Goal: Obtain resource: Download file/media

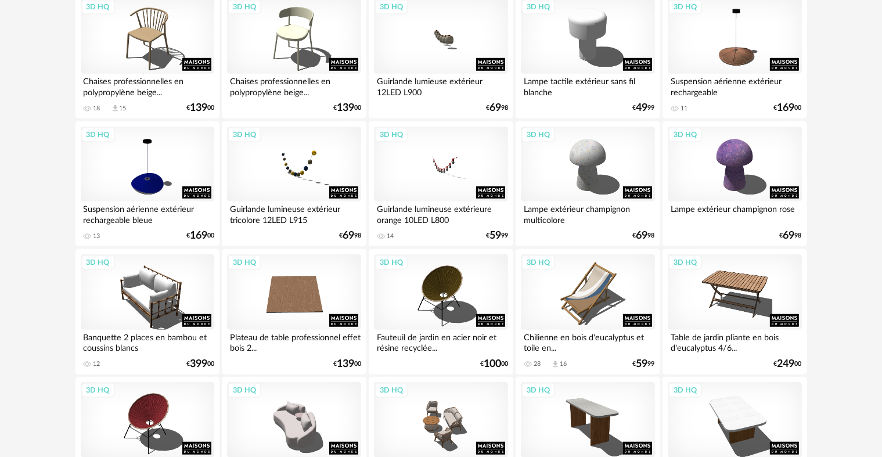
scroll to position [871, 0]
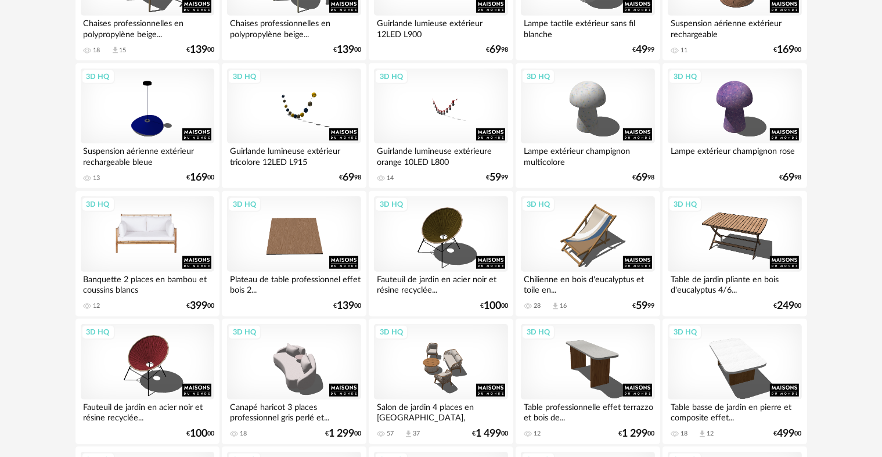
click at [143, 233] on div "3D HQ" at bounding box center [147, 233] width 133 height 75
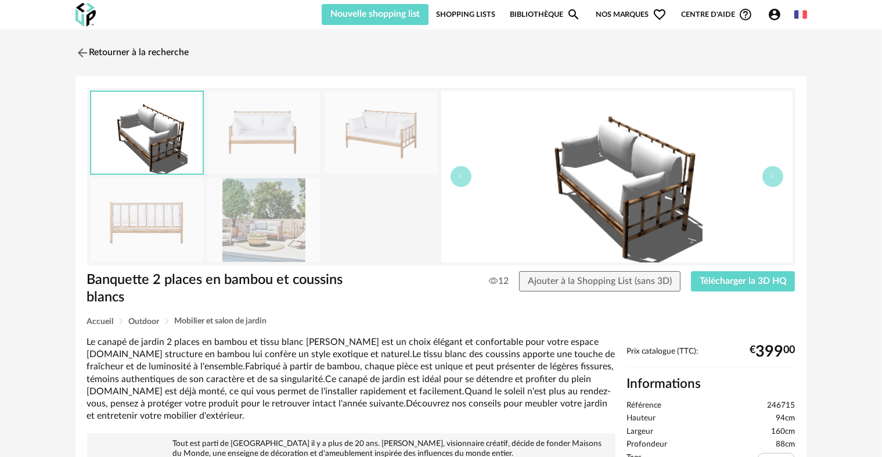
click at [247, 225] on img at bounding box center [263, 219] width 113 height 83
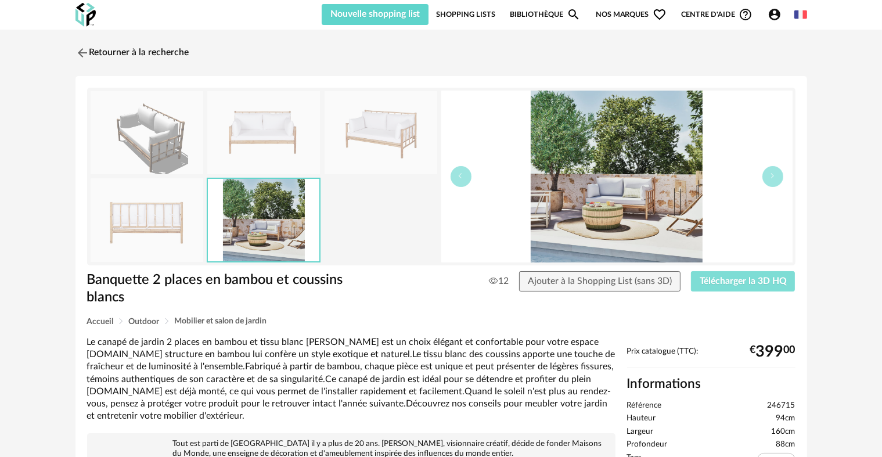
click at [737, 283] on span "Télécharger la 3D HQ" at bounding box center [742, 280] width 87 height 9
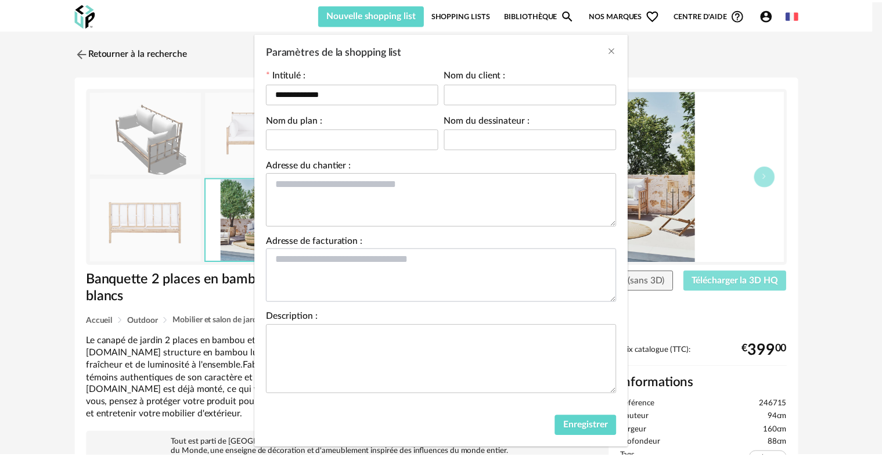
scroll to position [56, 0]
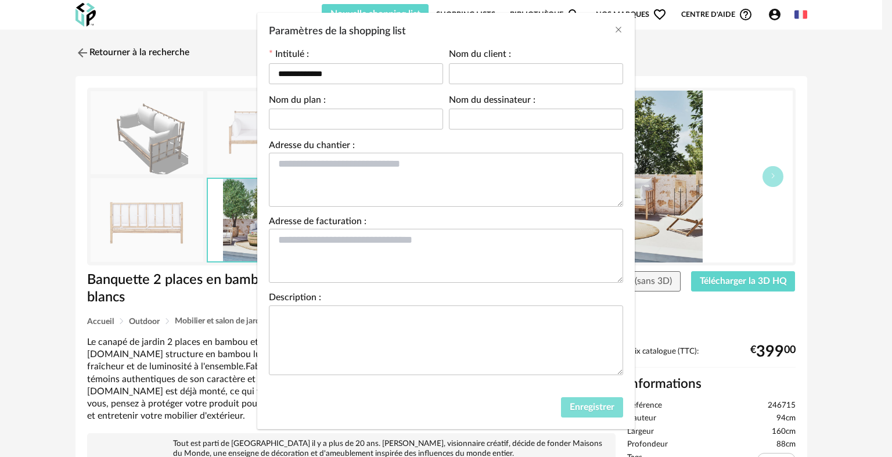
click at [594, 404] on span "Enregistrer" at bounding box center [591, 406] width 45 height 9
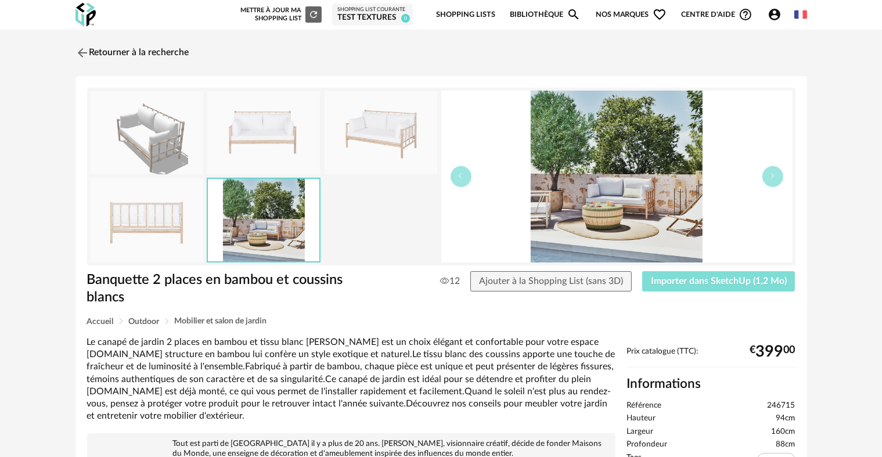
click at [710, 279] on span "Importer dans SketchUp (1,2 Mo)" at bounding box center [719, 280] width 136 height 9
click at [138, 49] on link "Retourner à la recherche" at bounding box center [130, 53] width 114 height 26
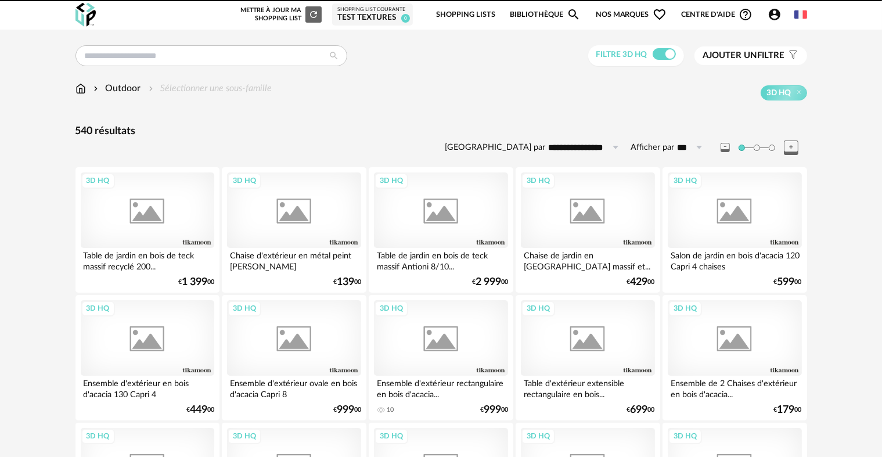
scroll to position [871, 0]
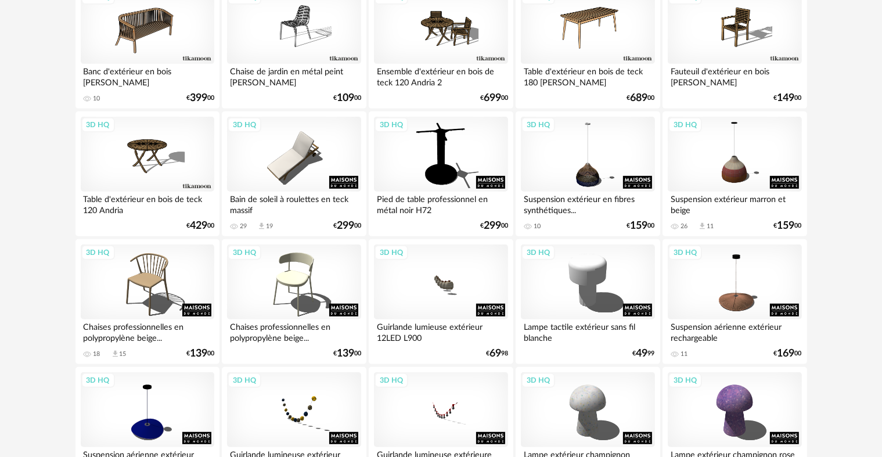
scroll to position [580, 0]
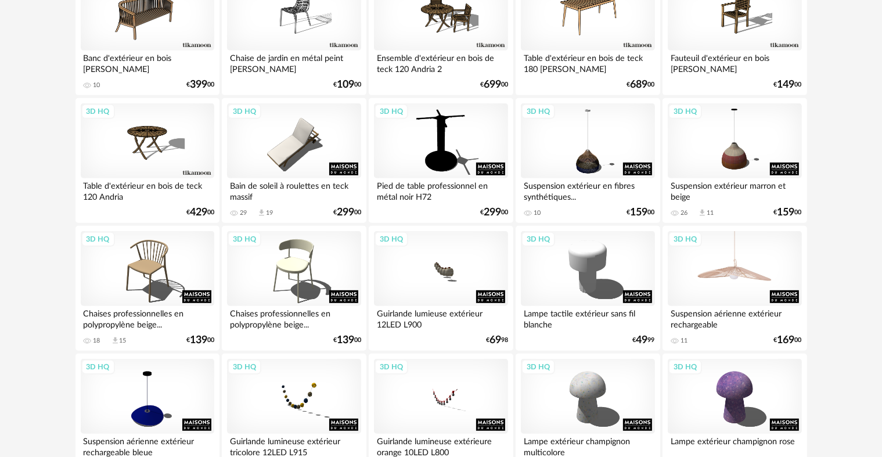
click at [729, 274] on div "3D HQ" at bounding box center [733, 268] width 133 height 75
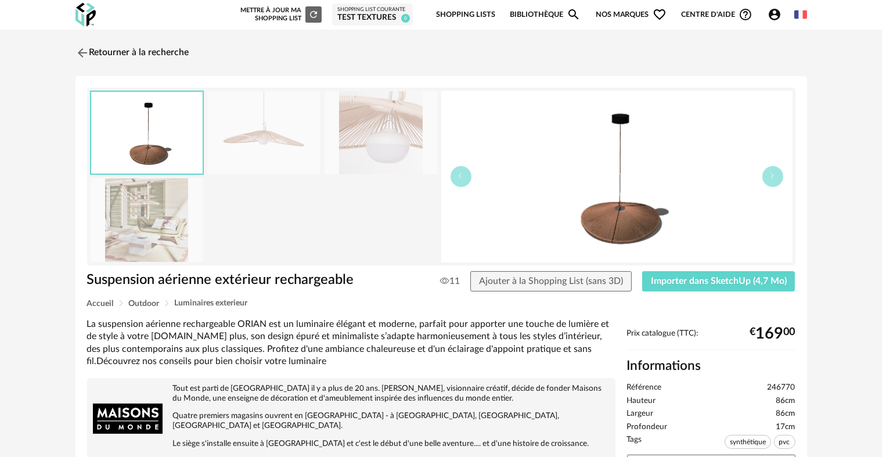
click at [160, 223] on img at bounding box center [147, 219] width 113 height 83
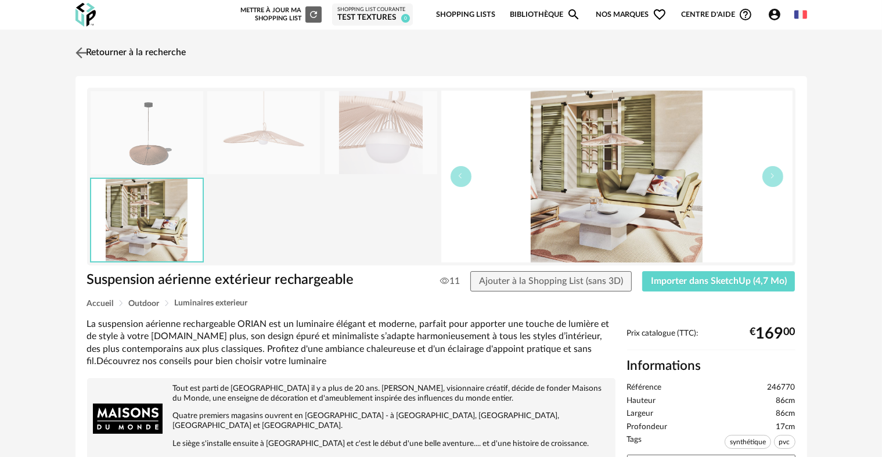
click at [77, 50] on img at bounding box center [81, 52] width 17 height 17
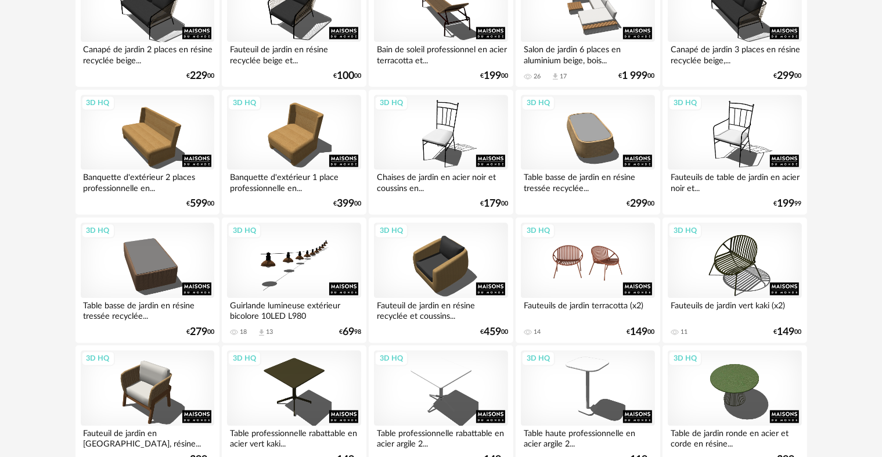
scroll to position [2322, 0]
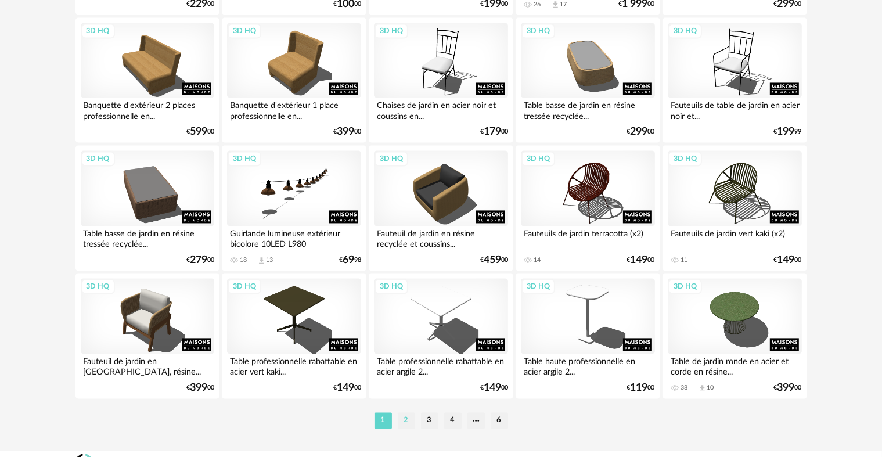
click at [407, 420] on li "2" at bounding box center [406, 420] width 17 height 16
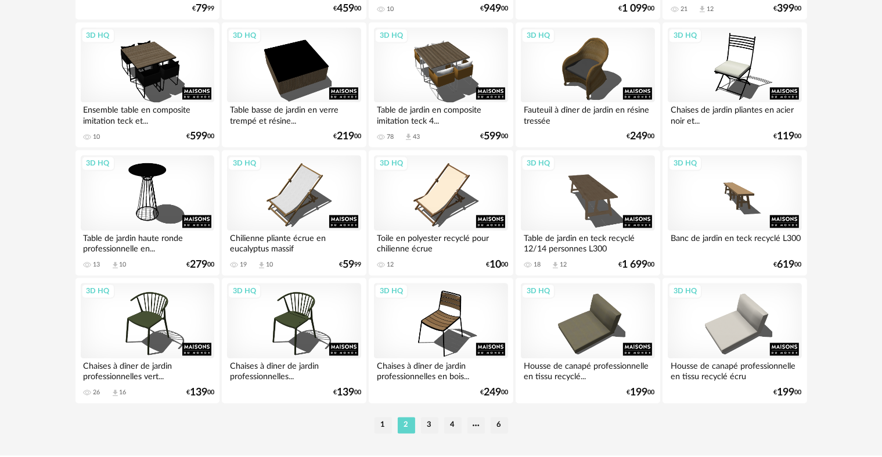
scroll to position [2322, 0]
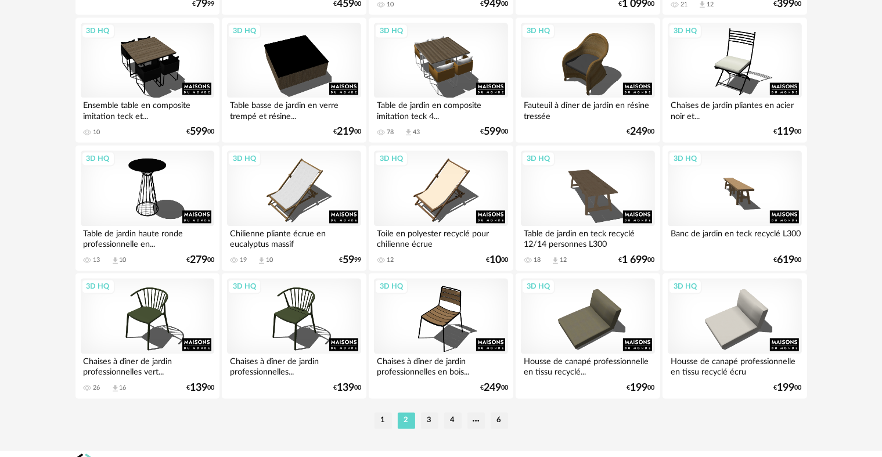
click at [428, 417] on li "3" at bounding box center [429, 420] width 17 height 16
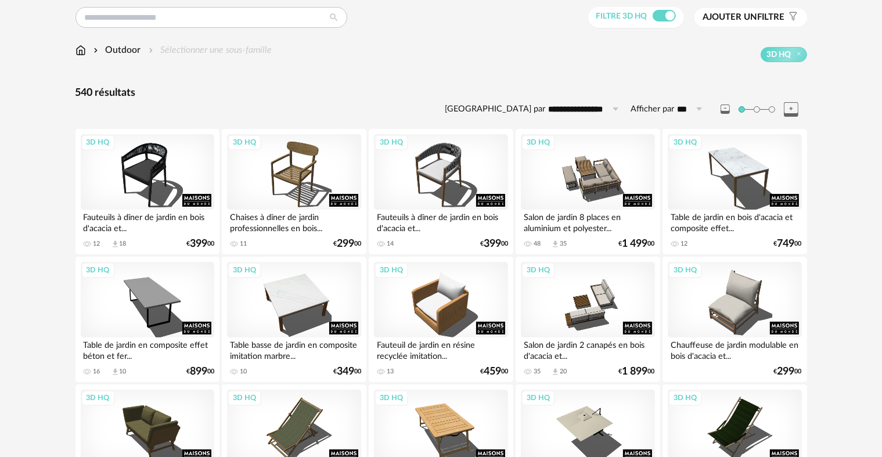
scroll to position [58, 0]
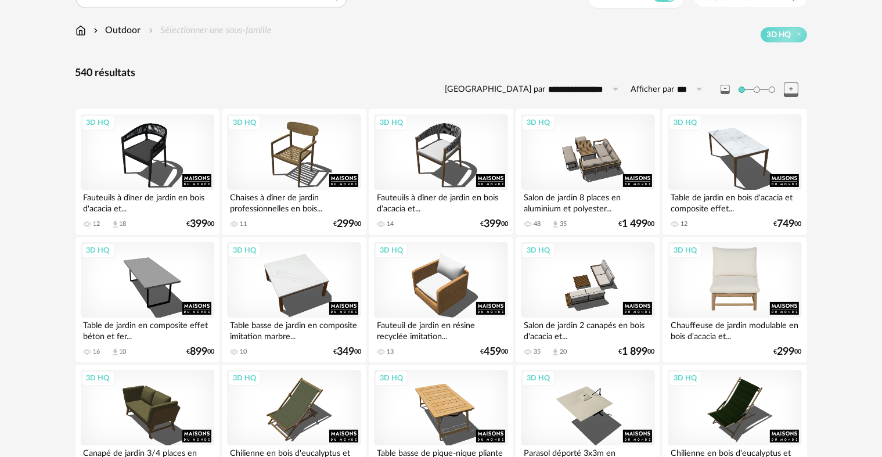
click at [743, 288] on div "3D HQ" at bounding box center [733, 279] width 133 height 75
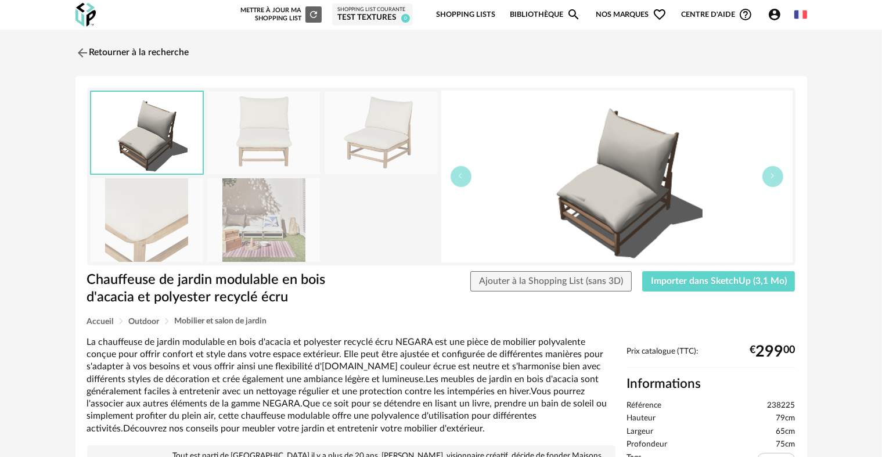
click at [276, 238] on img at bounding box center [263, 219] width 113 height 83
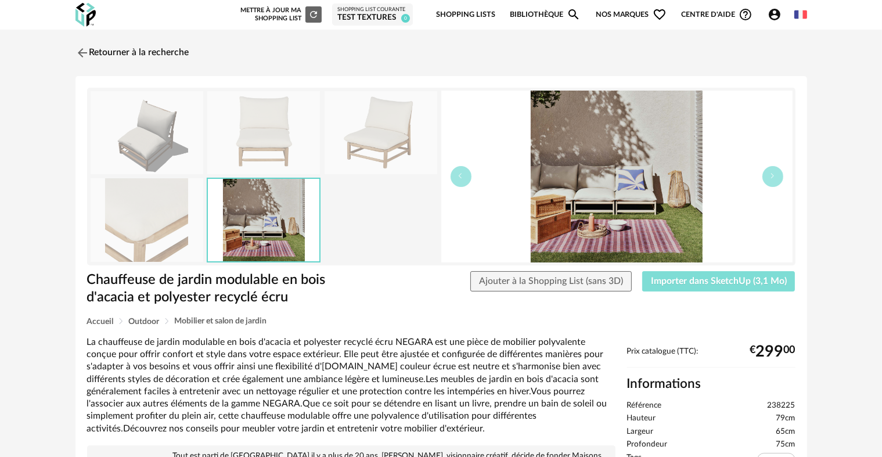
click at [706, 277] on span "Importer dans SketchUp (3,1 Mo)" at bounding box center [719, 280] width 136 height 9
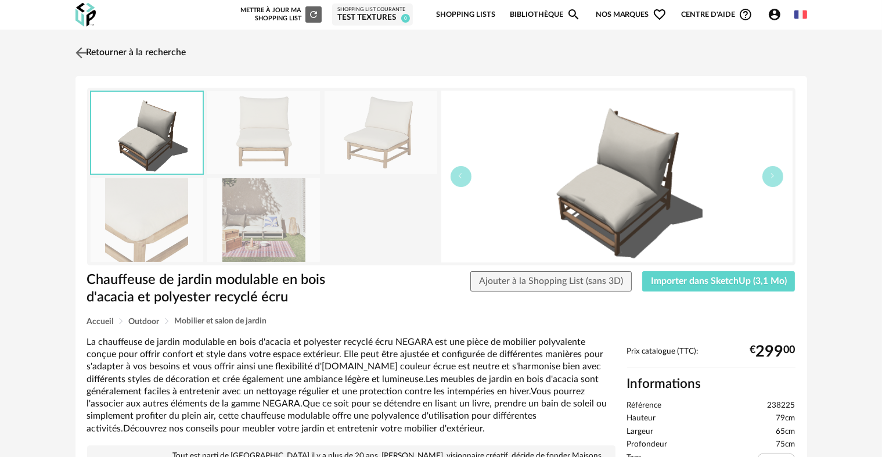
click at [77, 51] on img at bounding box center [81, 52] width 17 height 17
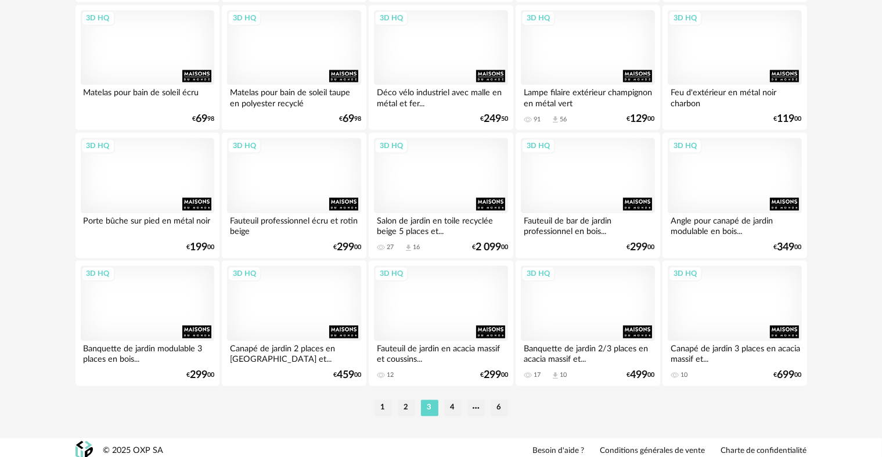
scroll to position [2341, 0]
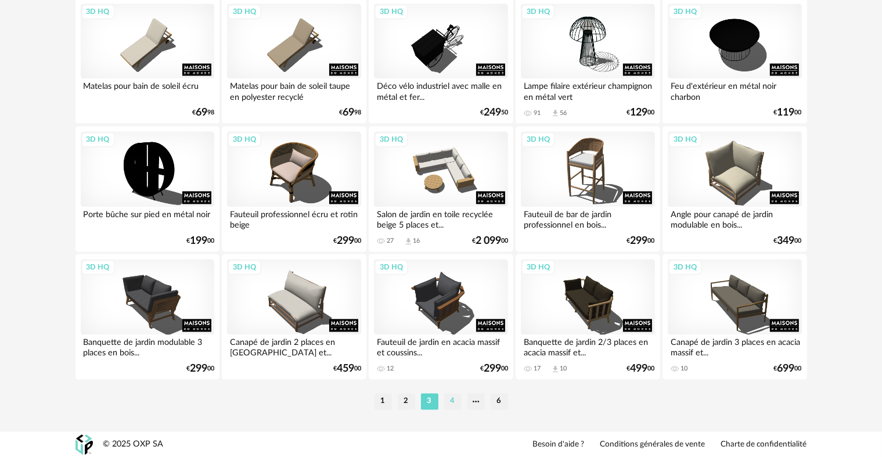
click at [450, 398] on li "4" at bounding box center [452, 401] width 17 height 16
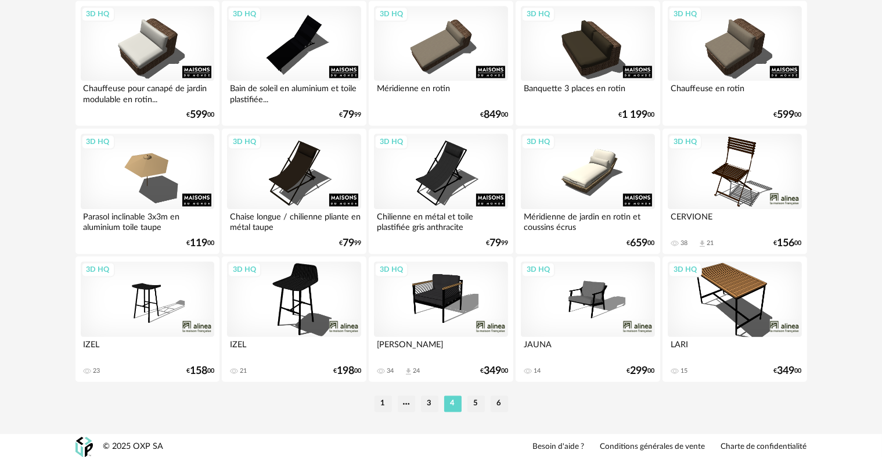
scroll to position [2341, 0]
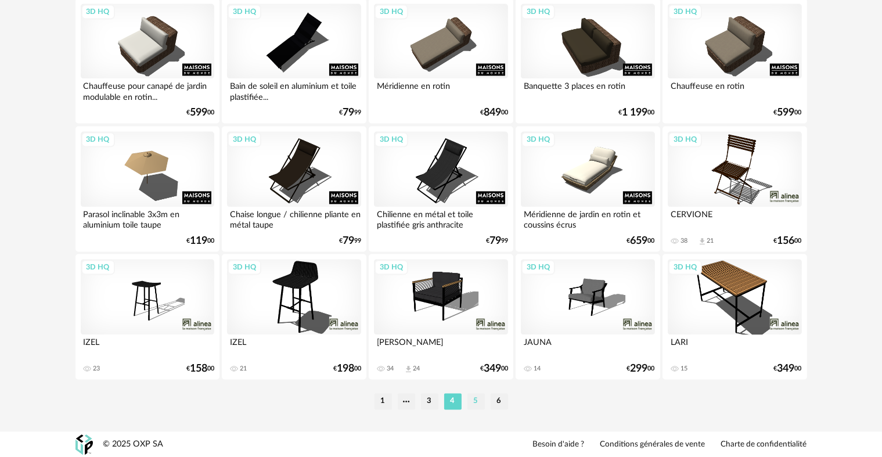
click at [476, 401] on li "5" at bounding box center [475, 401] width 17 height 16
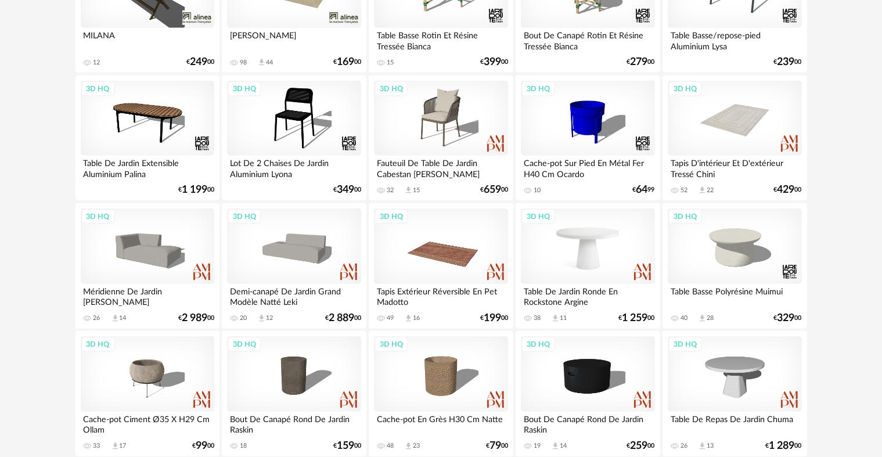
scroll to position [871, 0]
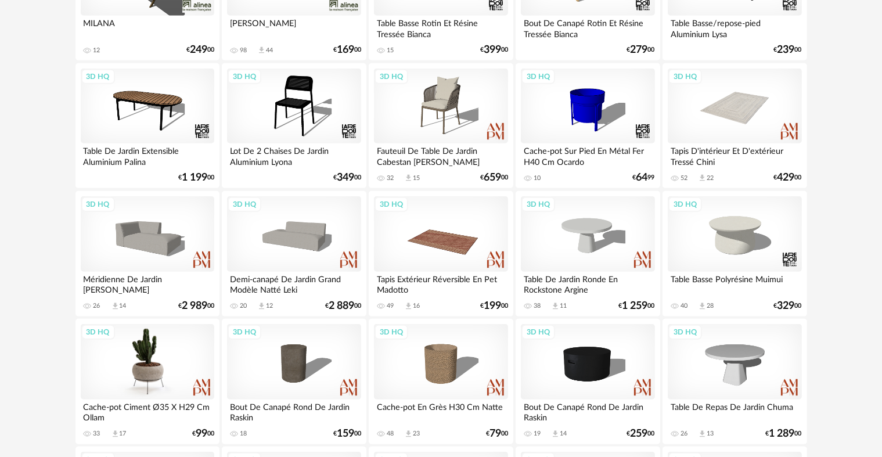
click at [148, 364] on div "3D HQ" at bounding box center [147, 361] width 133 height 75
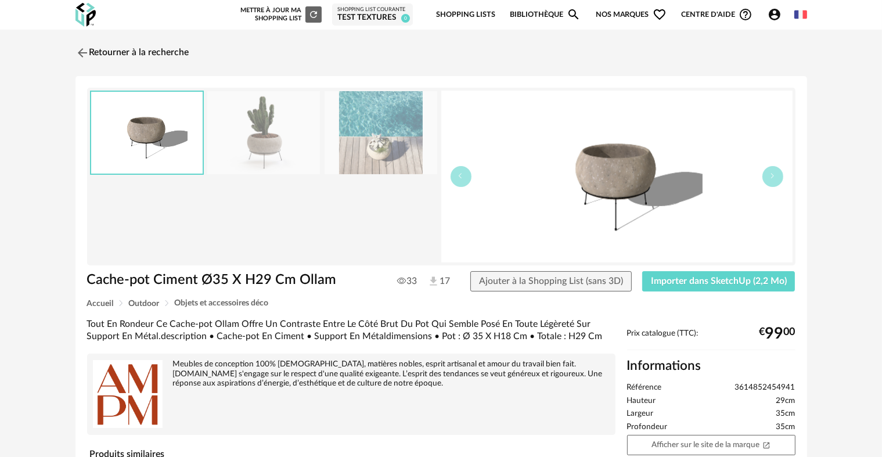
click at [399, 151] on img at bounding box center [380, 132] width 113 height 83
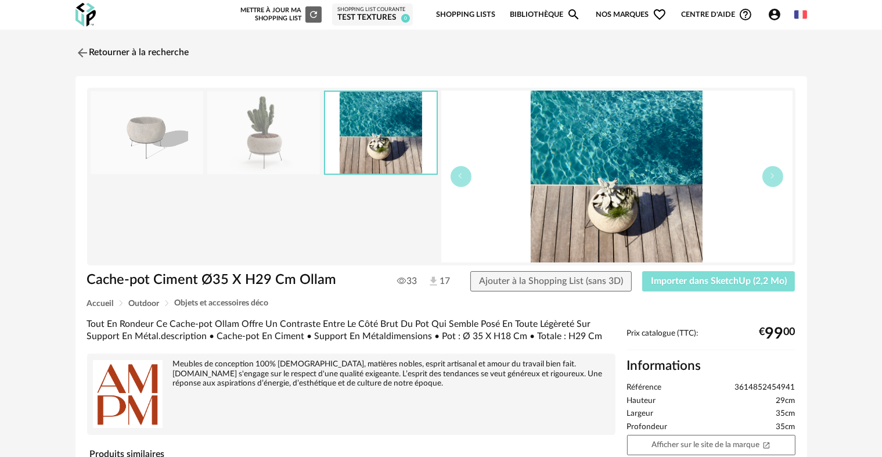
click at [699, 281] on span "Importer dans SketchUp (2,2 Mo)" at bounding box center [719, 280] width 136 height 9
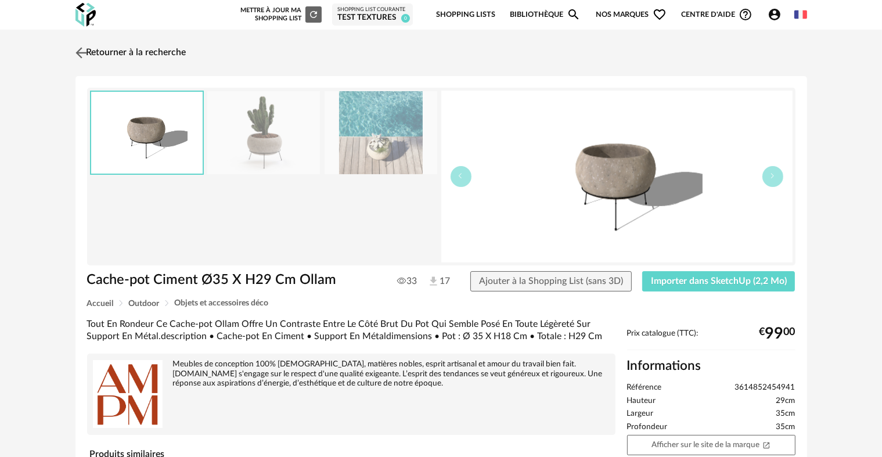
click at [103, 53] on link "Retourner à la recherche" at bounding box center [130, 53] width 114 height 26
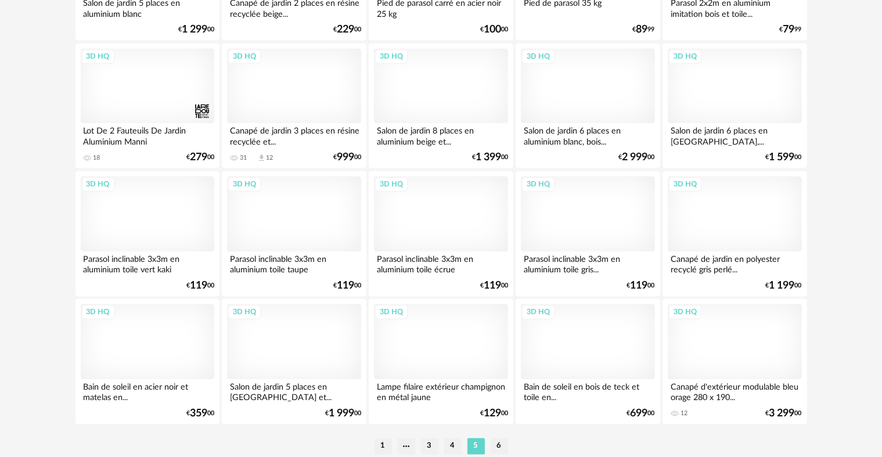
scroll to position [2341, 0]
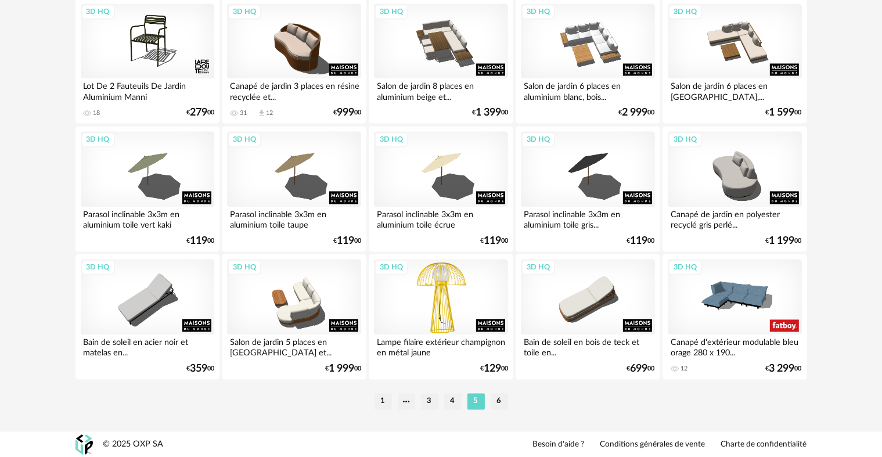
click at [439, 298] on div "3D HQ" at bounding box center [440, 296] width 133 height 75
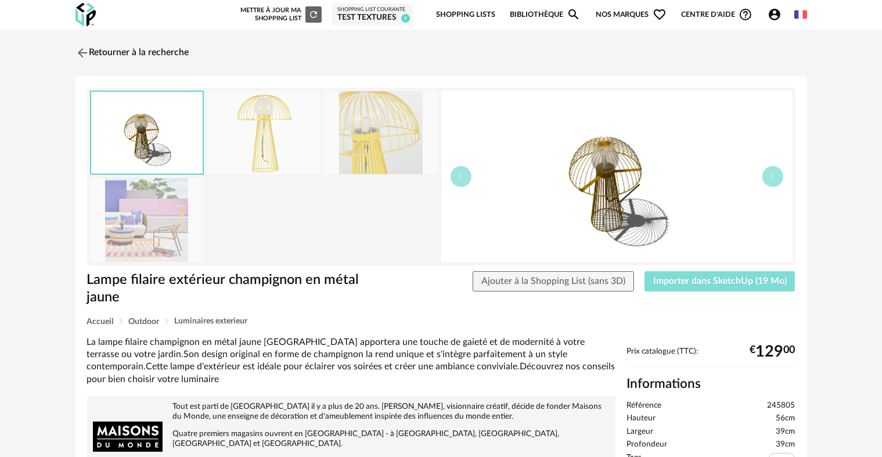
click at [696, 281] on span "Importer dans SketchUp (19 Mo)" at bounding box center [719, 280] width 133 height 9
